Goal: Transaction & Acquisition: Purchase product/service

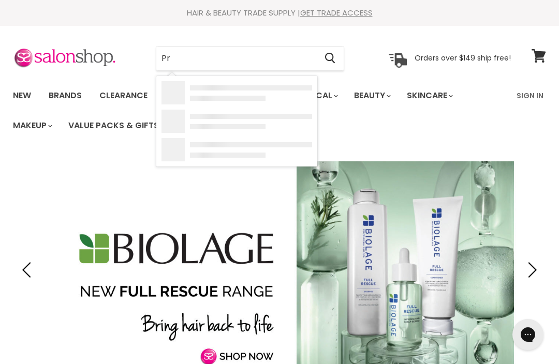
type input "P"
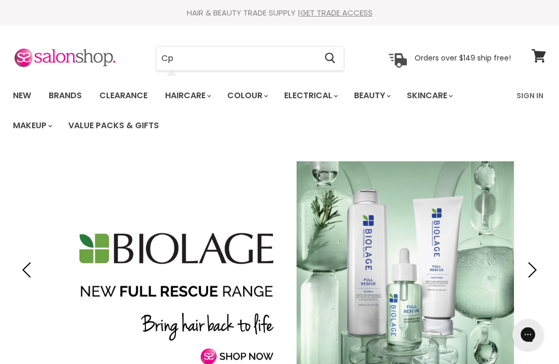
type input "Cpr"
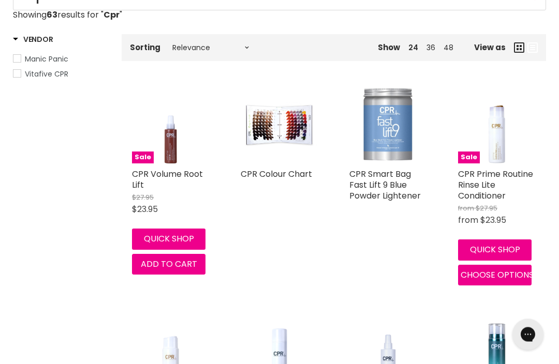
scroll to position [179, 0]
click at [486, 181] on link "CPR Prime Routine Rinse Lite Conditioner" at bounding box center [495, 185] width 75 height 34
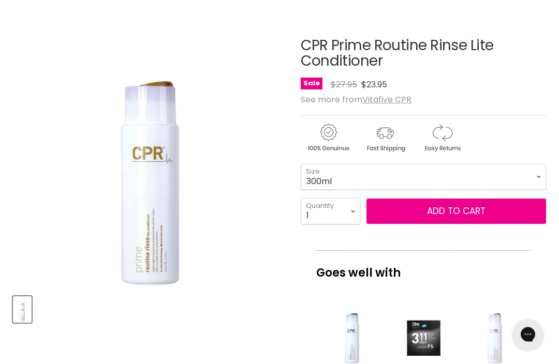
scroll to position [143, 0]
click at [487, 207] on button "Add to cart" at bounding box center [455, 212] width 179 height 26
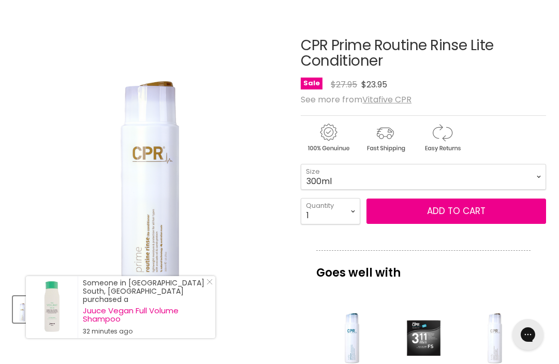
click at [459, 209] on span "Add to cart" at bounding box center [456, 211] width 58 height 12
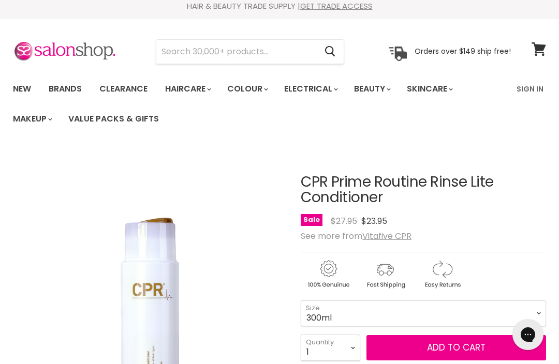
scroll to position [0, 0]
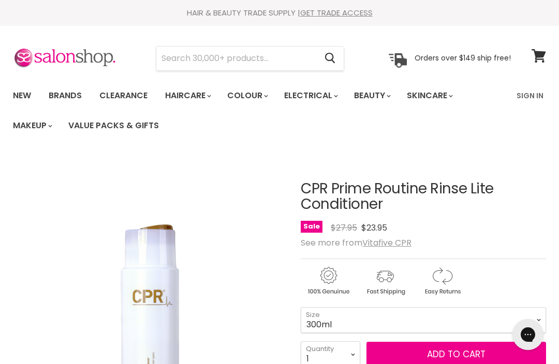
click at [215, 59] on input "Search" at bounding box center [236, 59] width 160 height 24
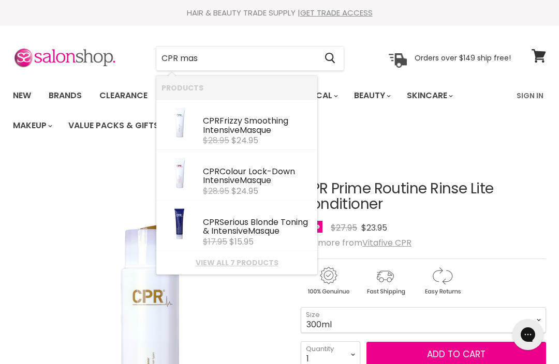
type input "CPR mask"
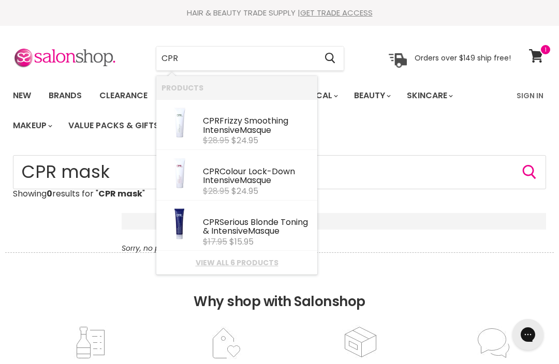
type input "CPR"
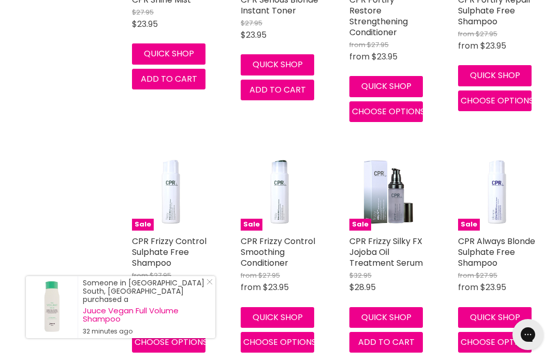
scroll to position [827, 0]
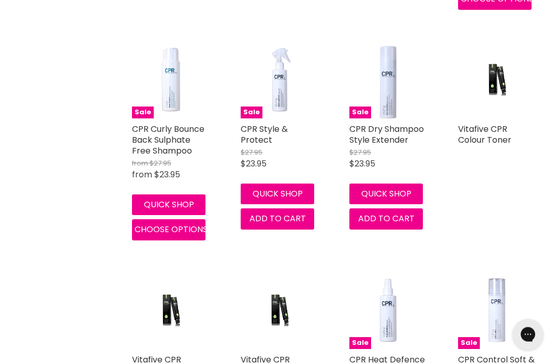
scroll to position [1653, 0]
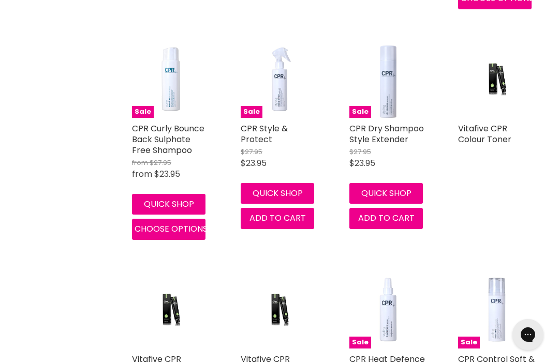
click at [401, 123] on link "CPR Dry Shampoo Style Extender" at bounding box center [386, 134] width 74 height 23
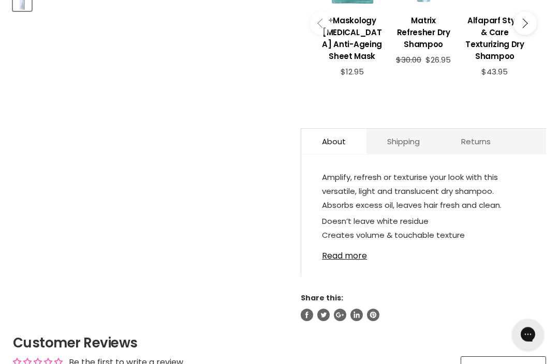
scroll to position [455, 0]
click at [351, 247] on link "Read more" at bounding box center [423, 253] width 203 height 16
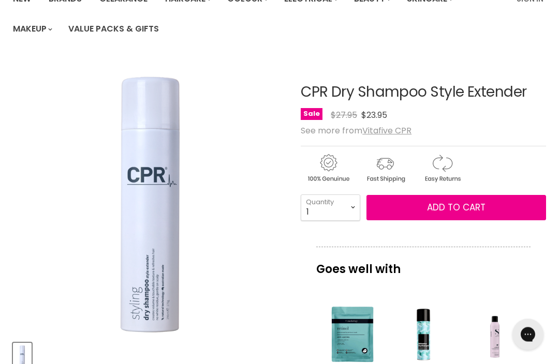
scroll to position [0, 0]
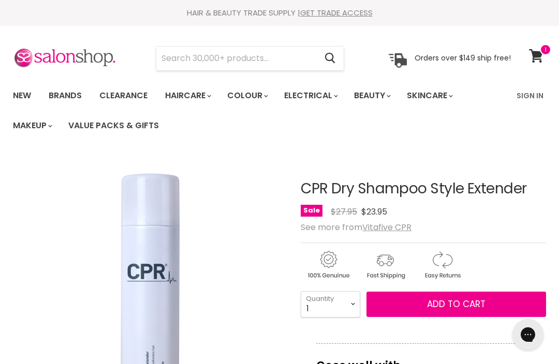
click at [291, 66] on input "Search" at bounding box center [236, 59] width 160 height 24
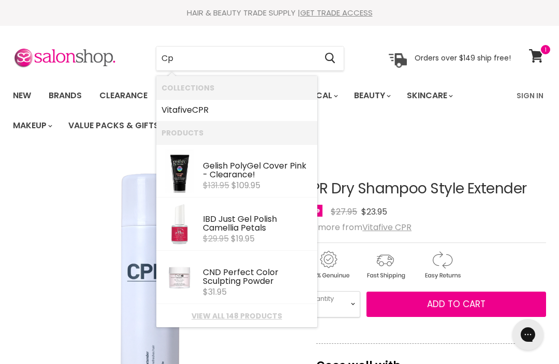
type input "Cpr"
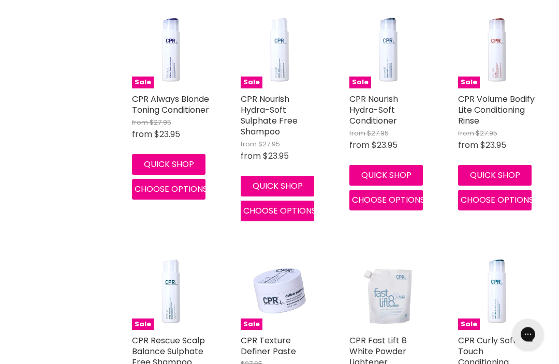
scroll to position [1200, 0]
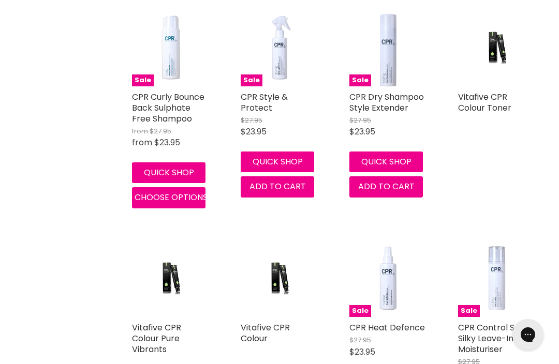
scroll to position [1684, 0]
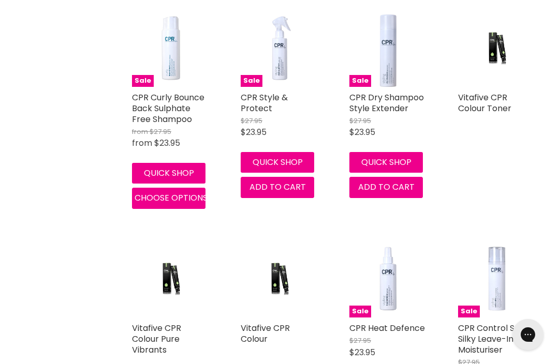
click at [273, 92] on link "CPR Style & Protect" at bounding box center [264, 103] width 47 height 23
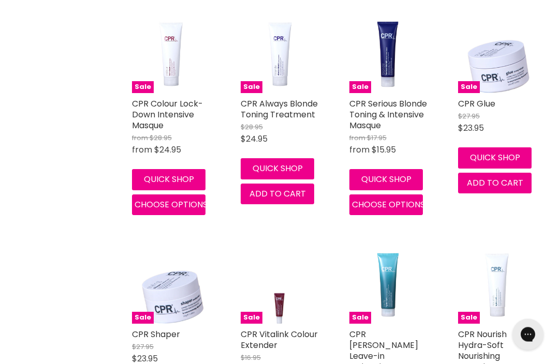
scroll to position [2601, 0]
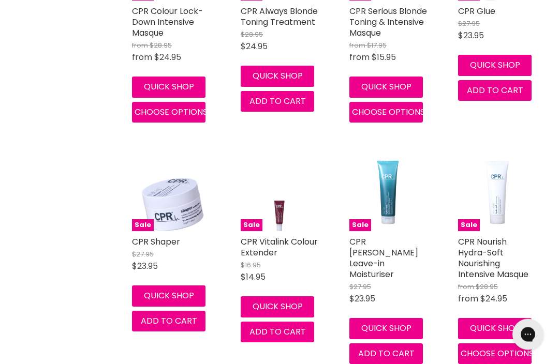
scroll to position [2696, 0]
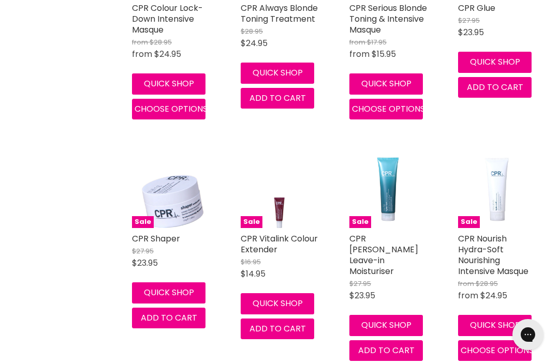
click at [514, 315] on button "Quick shop" at bounding box center [494, 325] width 73 height 21
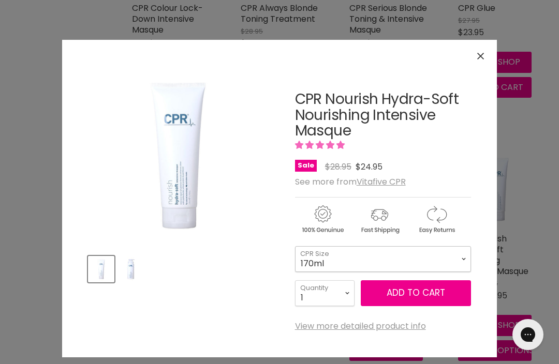
click at [466, 257] on select "170ml 500ml" at bounding box center [383, 259] width 176 height 26
click at [440, 294] on span "Add to cart" at bounding box center [415, 293] width 58 height 12
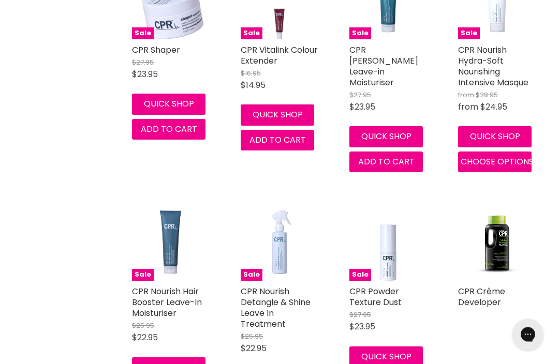
scroll to position [2885, 0]
click at [279, 286] on link "CPR Nourish Detangle & Shine Leave In Treatment" at bounding box center [276, 308] width 70 height 44
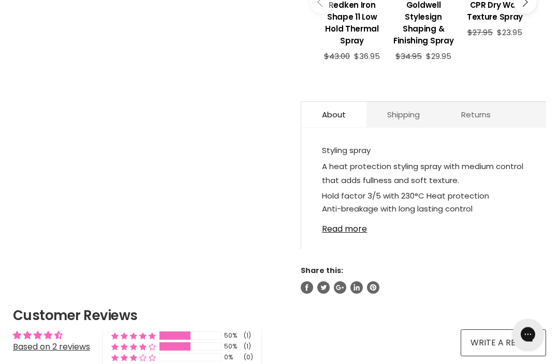
scroll to position [483, 0]
click at [354, 233] on link "Read more" at bounding box center [423, 226] width 203 height 16
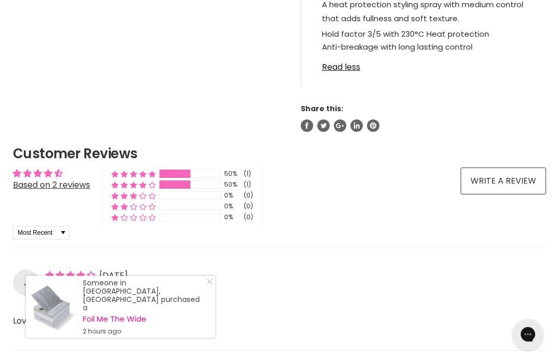
scroll to position [635, 0]
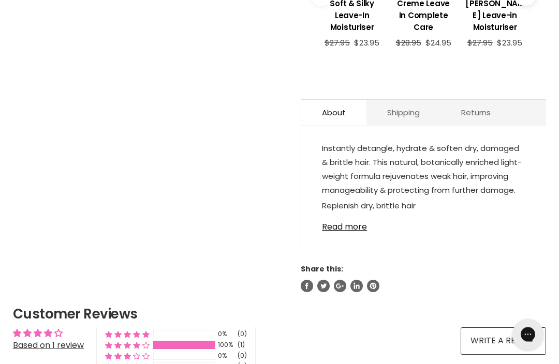
scroll to position [512, 0]
click at [350, 232] on link "Read more" at bounding box center [423, 224] width 203 height 16
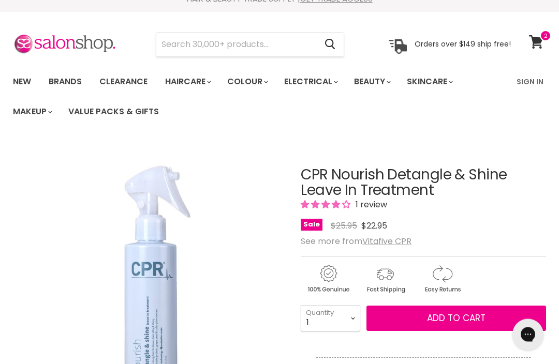
scroll to position [0, 0]
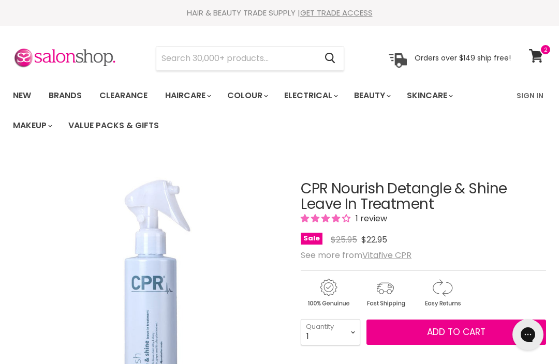
click at [541, 52] on span at bounding box center [544, 49] width 11 height 11
